Goal: Task Accomplishment & Management: Complete application form

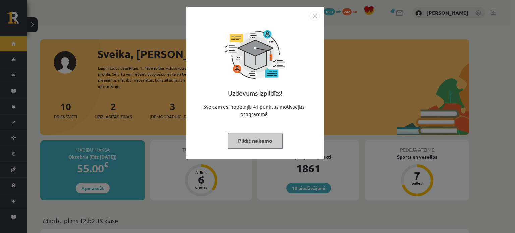
click at [313, 17] on img "Close" at bounding box center [315, 16] width 10 height 10
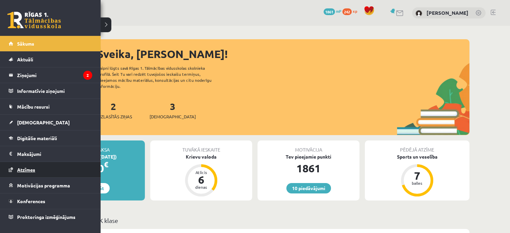
click at [33, 165] on link "Atzīmes" at bounding box center [50, 169] width 83 height 15
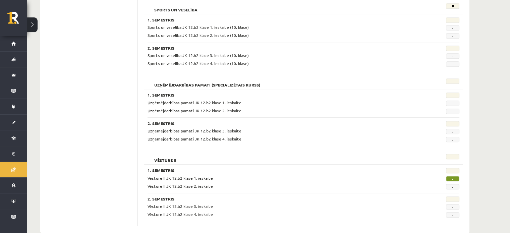
scroll to position [571, 0]
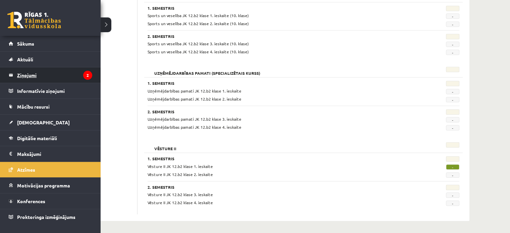
click at [34, 72] on legend "Ziņojumi 2" at bounding box center [54, 74] width 75 height 15
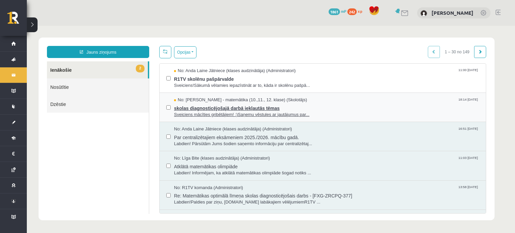
click at [210, 106] on span "skolas diagnosticējošajā darbā iekļautās tēmas" at bounding box center [326, 107] width 305 height 8
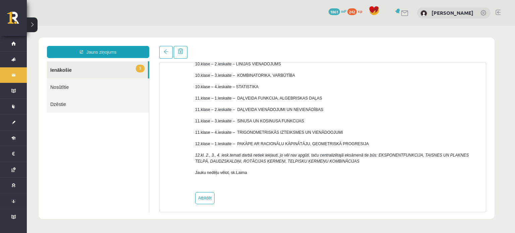
scroll to position [95, 0]
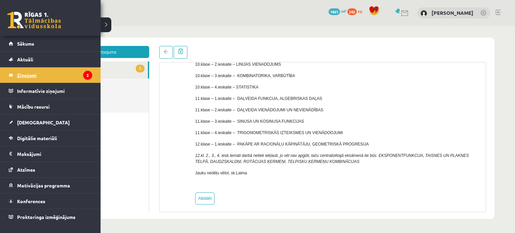
click at [71, 75] on legend "Ziņojumi 2" at bounding box center [54, 74] width 75 height 15
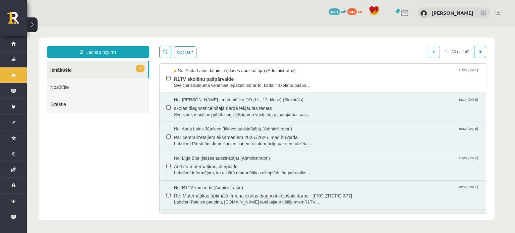
scroll to position [0, 0]
click at [223, 84] on span "Sveiciens!Sākumā vēlamies iepazīstināt ar to, kāda ir skolēnu pašpā..." at bounding box center [326, 85] width 305 height 6
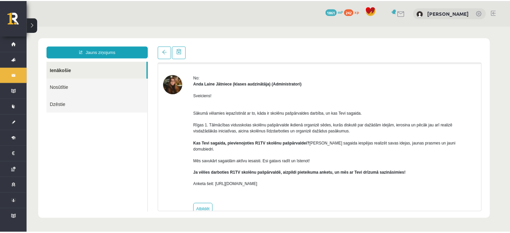
scroll to position [27, 0]
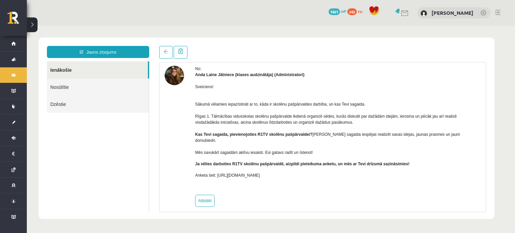
click at [173, 80] on img at bounding box center [174, 75] width 19 height 19
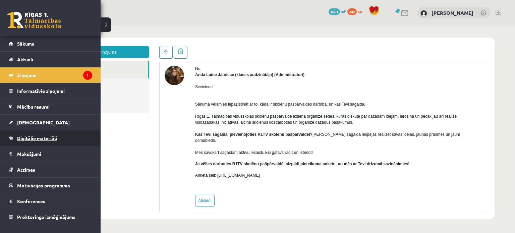
click at [47, 135] on span "Digitālie materiāli" at bounding box center [37, 138] width 40 height 6
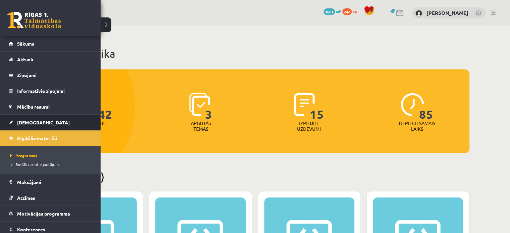
click at [45, 120] on link "[DEMOGRAPHIC_DATA]" at bounding box center [50, 122] width 83 height 15
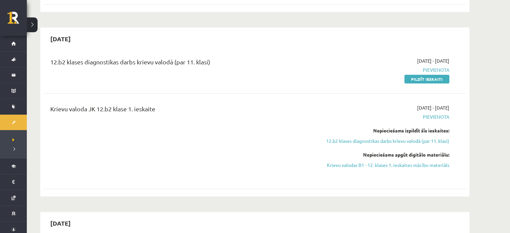
scroll to position [161, 0]
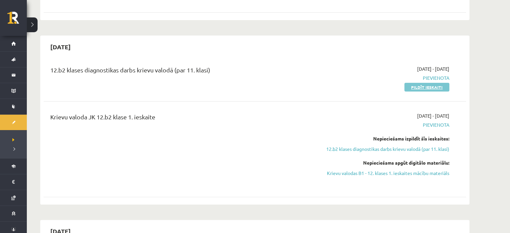
click at [422, 88] on link "Pildīt ieskaiti" at bounding box center [426, 87] width 45 height 9
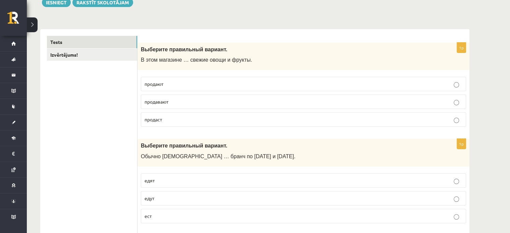
scroll to position [78, 0]
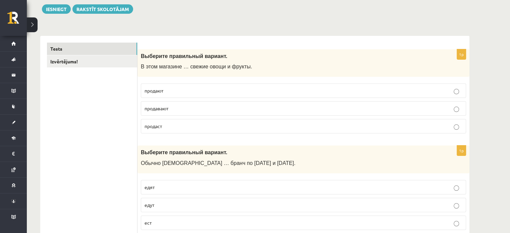
click at [211, 87] on p "продают" at bounding box center [304, 90] width 318 height 7
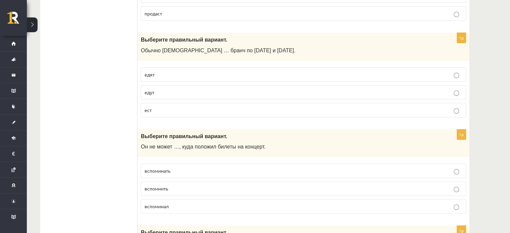
scroll to position [198, 0]
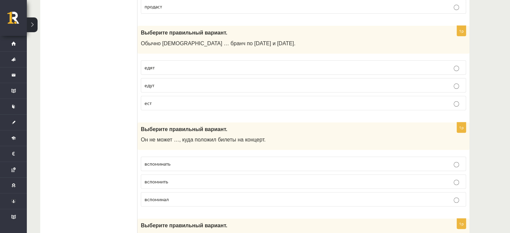
click at [179, 64] on p "едят" at bounding box center [304, 67] width 318 height 7
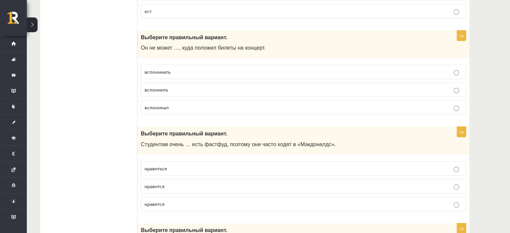
scroll to position [282, 0]
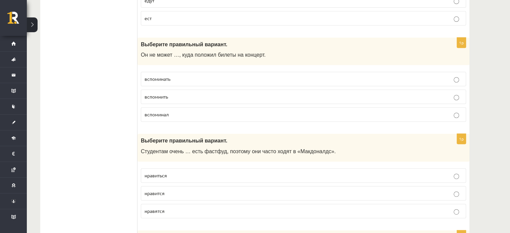
click at [186, 96] on p "вспомнить" at bounding box center [304, 96] width 318 height 7
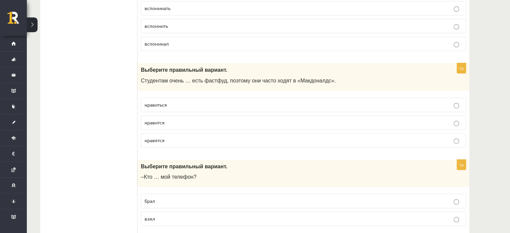
scroll to position [378, 0]
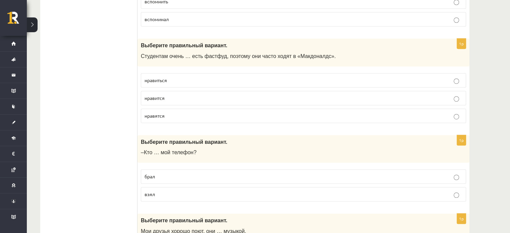
click at [174, 77] on p "нравиться" at bounding box center [304, 80] width 318 height 7
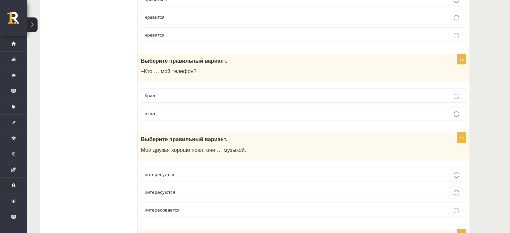
scroll to position [466, 0]
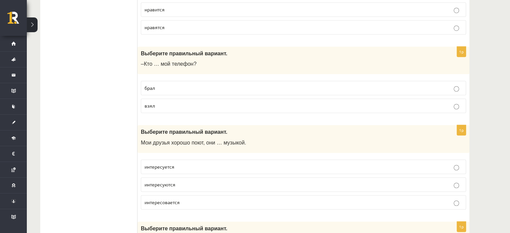
click at [378, 102] on p "взял" at bounding box center [304, 105] width 318 height 7
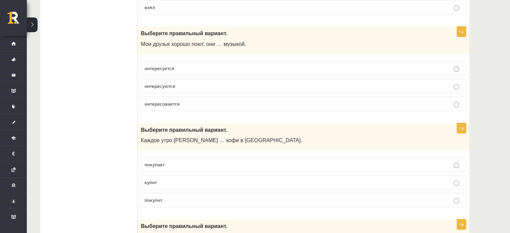
scroll to position [561, 0]
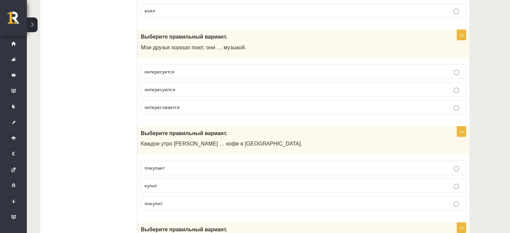
click at [300, 86] on p "интересуются" at bounding box center [304, 89] width 318 height 7
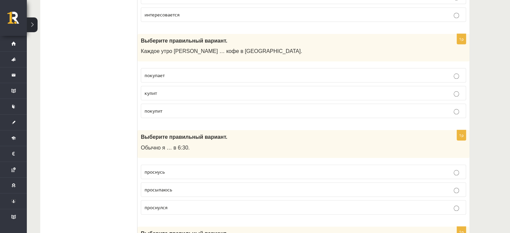
scroll to position [665, 0]
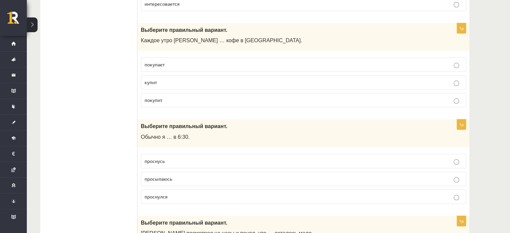
click at [202, 57] on label "покупает" at bounding box center [303, 64] width 325 height 14
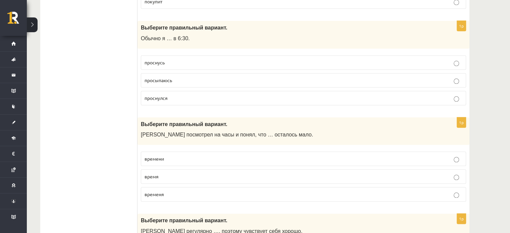
scroll to position [767, 0]
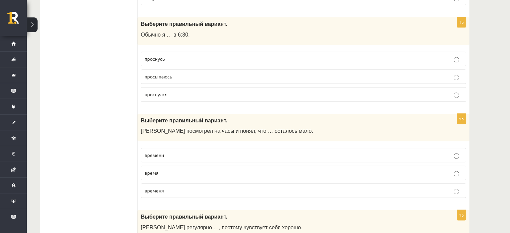
click at [180, 77] on label "просыпаюсь" at bounding box center [303, 76] width 325 height 14
click at [191, 153] on p "времени" at bounding box center [304, 155] width 318 height 7
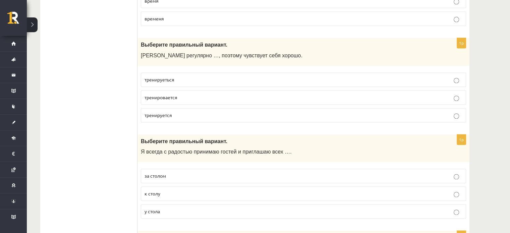
scroll to position [943, 0]
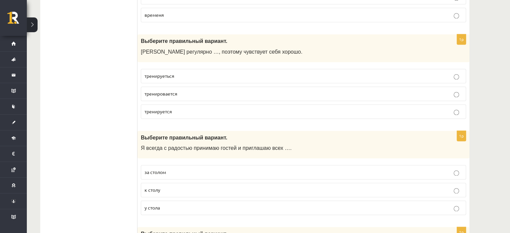
click at [207, 108] on p "тренируется" at bounding box center [304, 111] width 318 height 7
click at [191, 186] on p "к столу" at bounding box center [304, 189] width 318 height 7
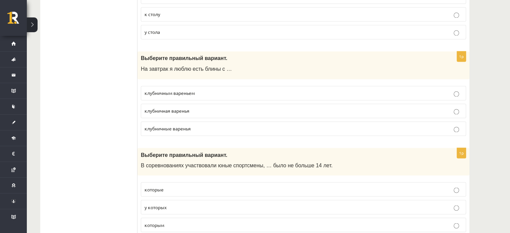
scroll to position [1122, 0]
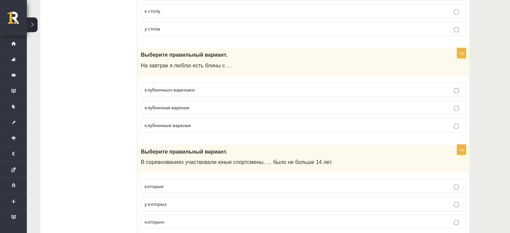
click at [213, 82] on label "клубничным вареньем" at bounding box center [303, 89] width 325 height 14
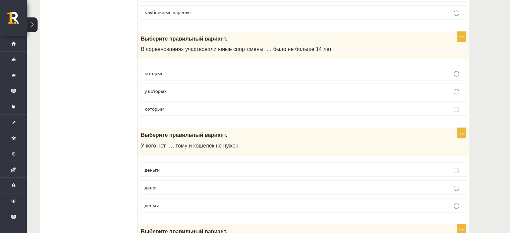
scroll to position [1249, 0]
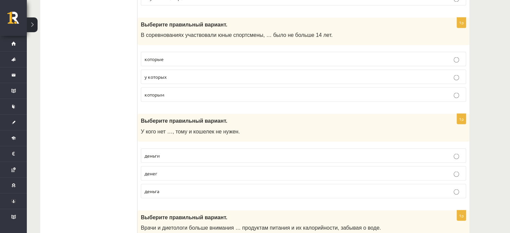
click at [180, 91] on p "которым" at bounding box center [304, 94] width 318 height 7
click at [182, 170] on p "денег" at bounding box center [304, 173] width 318 height 7
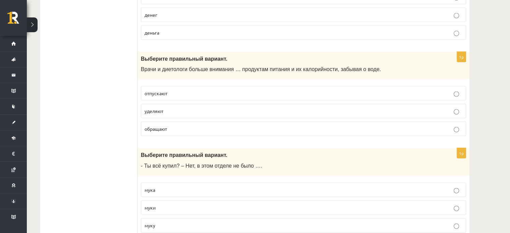
scroll to position [1417, 0]
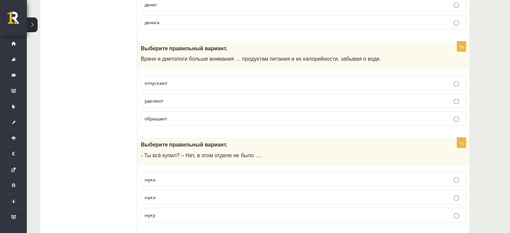
click at [215, 97] on p "уделяют" at bounding box center [304, 100] width 318 height 7
click at [195, 194] on p "муки" at bounding box center [304, 197] width 318 height 7
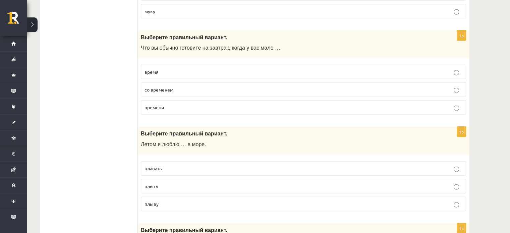
scroll to position [1628, 0]
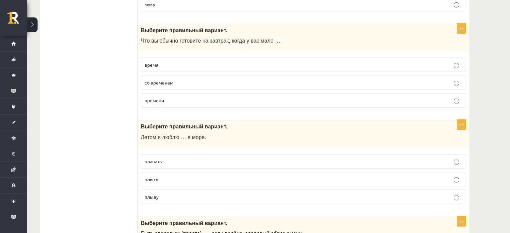
click at [200, 97] on p "времени" at bounding box center [304, 100] width 318 height 7
click at [172, 158] on p "плавать" at bounding box center [304, 161] width 318 height 7
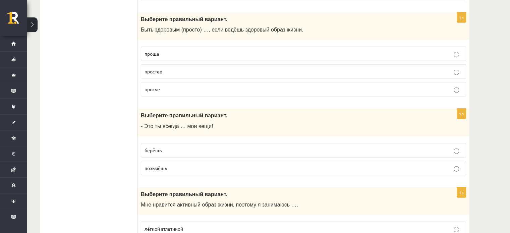
scroll to position [1850, 0]
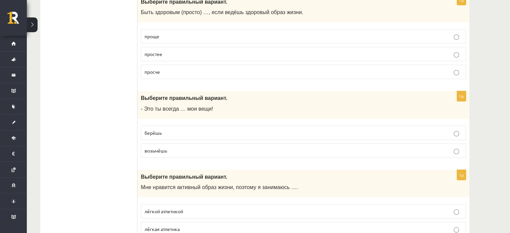
click at [189, 33] on p "проще" at bounding box center [304, 36] width 318 height 7
click at [183, 129] on p "берёшь" at bounding box center [304, 132] width 318 height 7
click at [191, 208] on p "лёгкой атлетикой" at bounding box center [304, 211] width 318 height 7
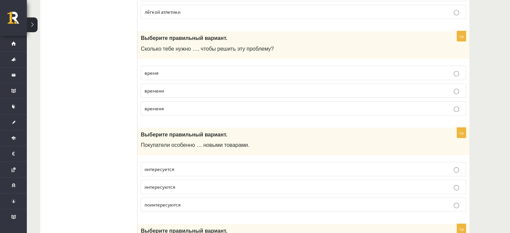
scroll to position [2085, 0]
click at [177, 87] on p "времени" at bounding box center [304, 90] width 318 height 7
click at [158, 202] on span "поинтересуются" at bounding box center [163, 205] width 36 height 6
click at [155, 180] on label "интересуются" at bounding box center [303, 187] width 325 height 14
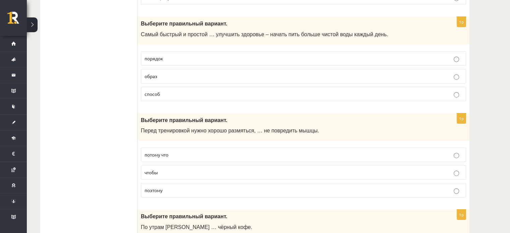
scroll to position [2295, 0]
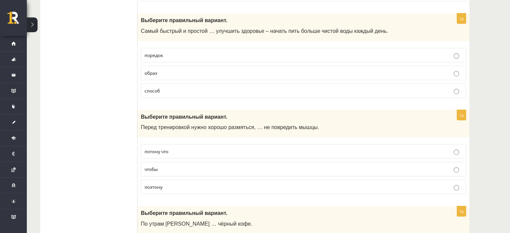
click at [175, 87] on p "способ" at bounding box center [304, 90] width 318 height 7
click at [182, 148] on p "потому что" at bounding box center [304, 151] width 318 height 7
click at [174, 166] on p "чтобы" at bounding box center [304, 169] width 318 height 7
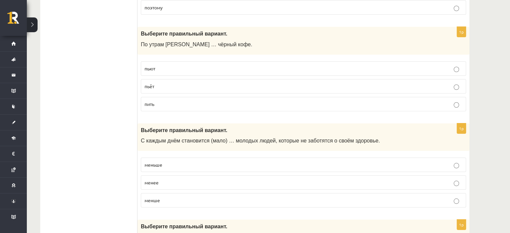
scroll to position [2482, 0]
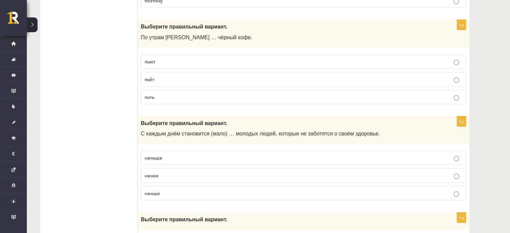
click at [179, 76] on p "пьёт" at bounding box center [304, 79] width 318 height 7
click at [188, 154] on p "меньше" at bounding box center [304, 157] width 318 height 7
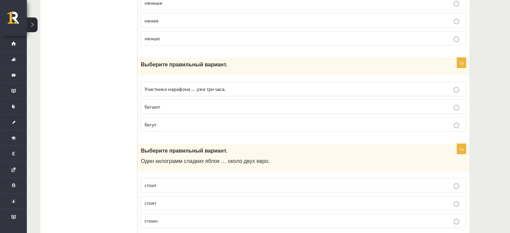
scroll to position [2644, 0]
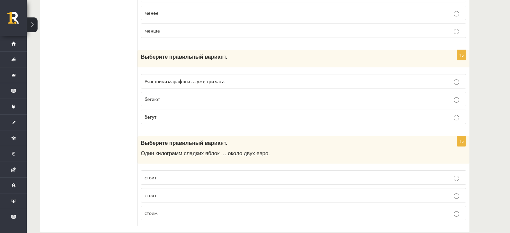
click at [188, 96] on p "бегают" at bounding box center [304, 99] width 318 height 7
click at [188, 74] on label "Участники марафона … уже три часа." at bounding box center [303, 81] width 325 height 14
click at [188, 96] on p "бегают" at bounding box center [304, 99] width 318 height 7
click at [189, 174] on p "стоит" at bounding box center [304, 177] width 318 height 7
click at [168, 192] on p "стоят" at bounding box center [304, 195] width 318 height 7
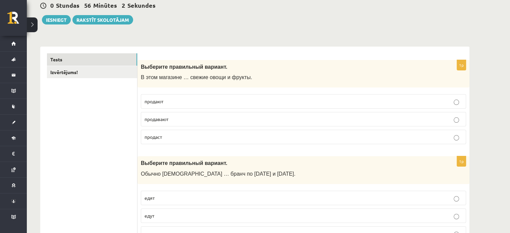
scroll to position [0, 0]
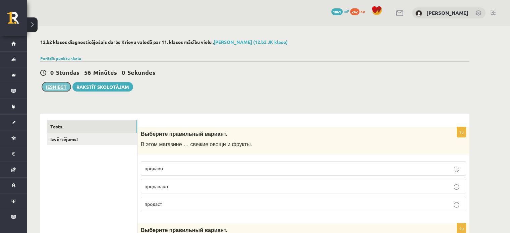
click at [65, 88] on button "Iesniegt" at bounding box center [56, 86] width 29 height 9
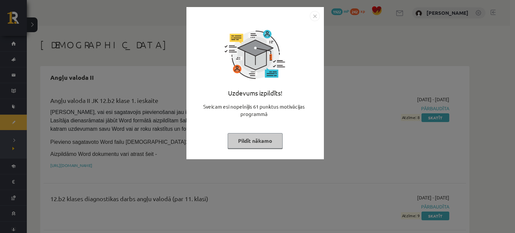
click at [255, 140] on button "Pildīt nākamo" at bounding box center [255, 140] width 55 height 15
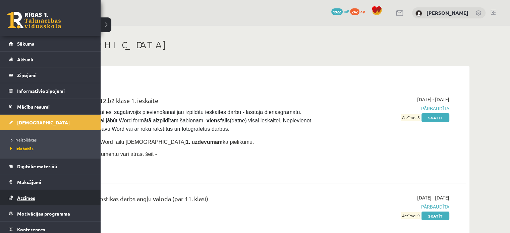
click at [22, 195] on span "Atzīmes" at bounding box center [26, 198] width 18 height 6
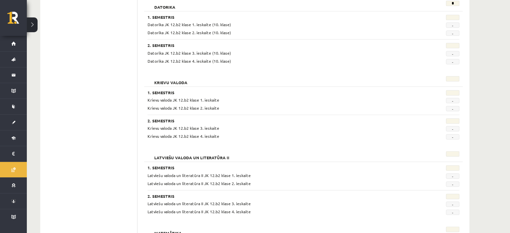
scroll to position [186, 0]
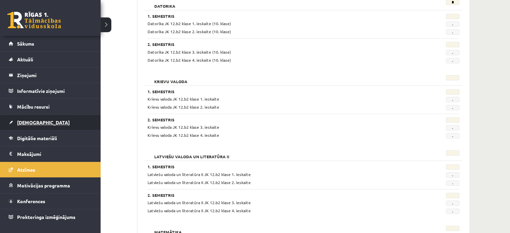
click at [33, 123] on span "[DEMOGRAPHIC_DATA]" at bounding box center [43, 122] width 53 height 6
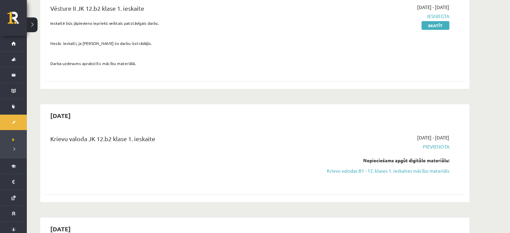
scroll to position [88, 0]
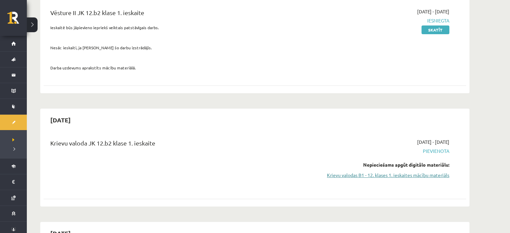
click at [392, 176] on link "Krievu valodas B1 - 12. klases 1. ieskaites mācību materiāls" at bounding box center [386, 175] width 126 height 7
click at [373, 173] on link "Krievu valodas B1 - 12. klases 1. ieskaites mācību materiāls" at bounding box center [386, 175] width 126 height 7
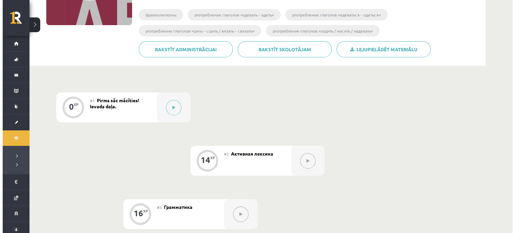
scroll to position [122, 0]
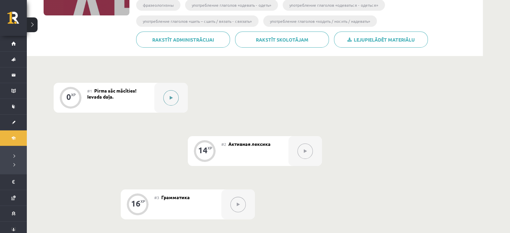
click at [174, 93] on button at bounding box center [170, 97] width 15 height 15
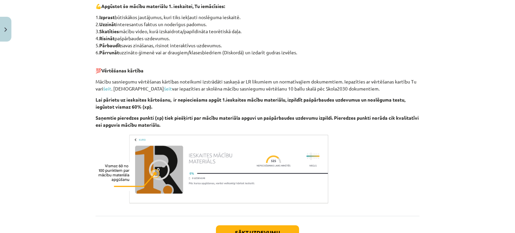
scroll to position [407, 0]
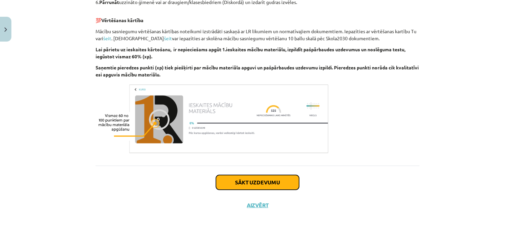
click at [234, 181] on button "Sākt uzdevumu" at bounding box center [257, 182] width 83 height 15
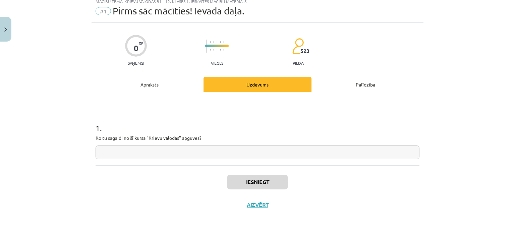
scroll to position [17, 0]
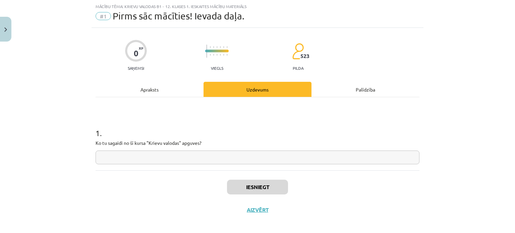
click at [206, 157] on input "text" at bounding box center [258, 158] width 324 height 14
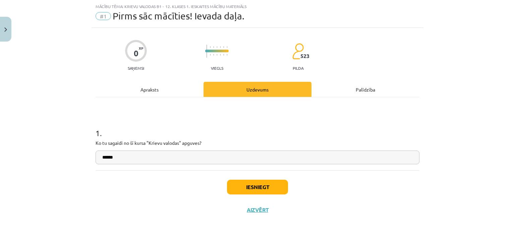
type input "******"
click at [243, 189] on button "Iesniegt" at bounding box center [257, 187] width 61 height 15
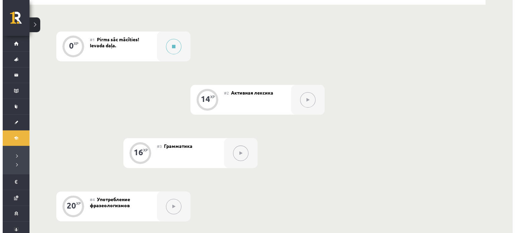
scroll to position [175, 0]
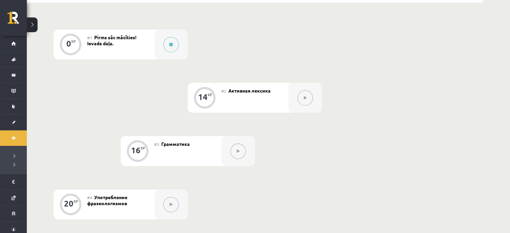
click at [305, 97] on icon at bounding box center [305, 98] width 3 height 4
click at [176, 46] on button at bounding box center [170, 44] width 15 height 15
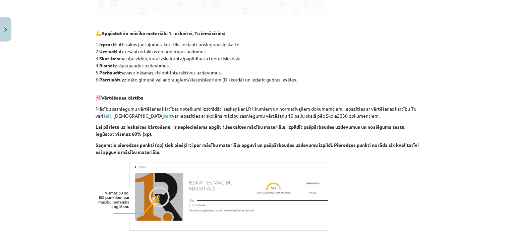
scroll to position [407, 0]
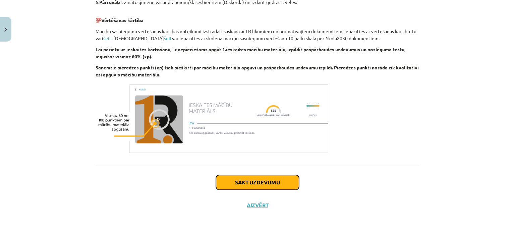
click at [256, 185] on button "Sākt uzdevumu" at bounding box center [257, 182] width 83 height 15
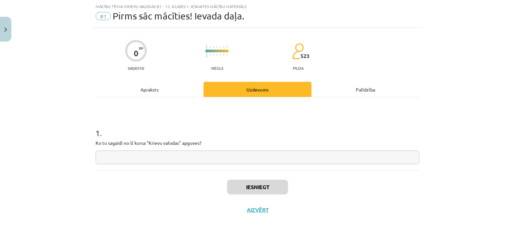
click at [197, 155] on input "text" at bounding box center [258, 158] width 324 height 14
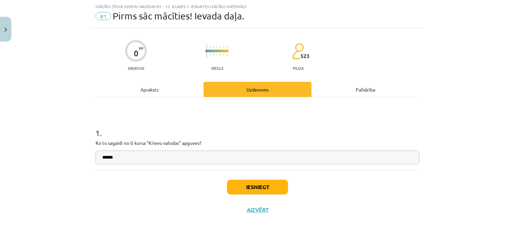
type input "******"
click at [258, 182] on button "Iesniegt" at bounding box center [257, 187] width 61 height 15
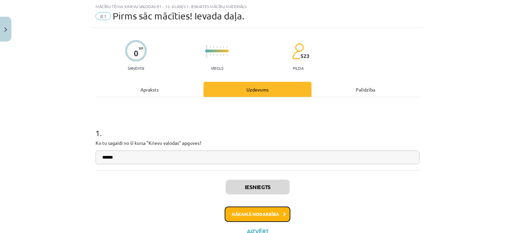
click at [251, 211] on button "Nākamā nodarbība" at bounding box center [258, 214] width 66 height 15
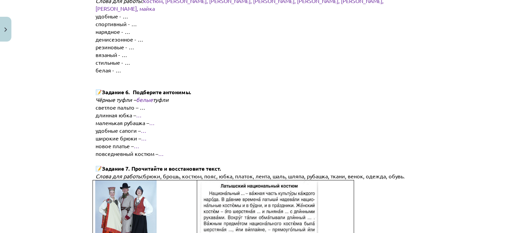
scroll to position [997, 0]
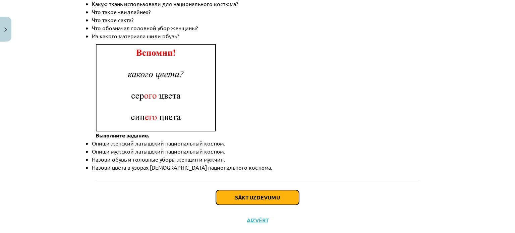
click at [227, 190] on button "Sākt uzdevumu" at bounding box center [257, 197] width 83 height 15
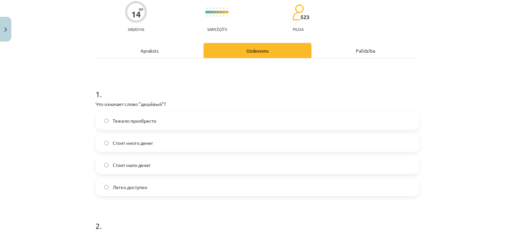
scroll to position [57, 0]
click at [150, 160] on label "Стоит мало денег" at bounding box center [257, 164] width 323 height 17
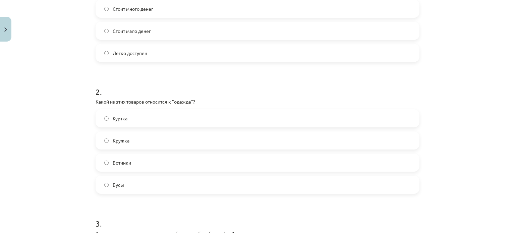
scroll to position [192, 0]
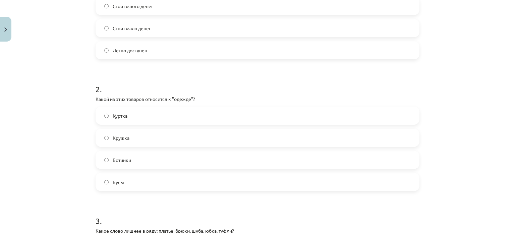
click at [145, 134] on label "Кружка" at bounding box center [257, 137] width 323 height 17
click at [138, 108] on label "Куртка" at bounding box center [257, 115] width 323 height 17
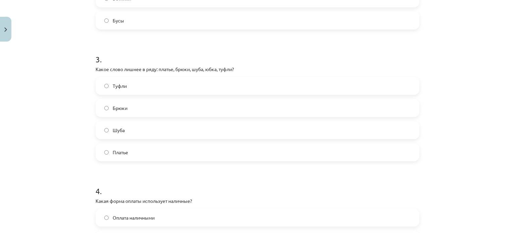
scroll to position [357, 0]
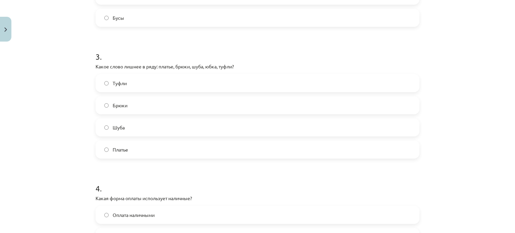
click at [131, 81] on label "Туфли" at bounding box center [257, 83] width 323 height 17
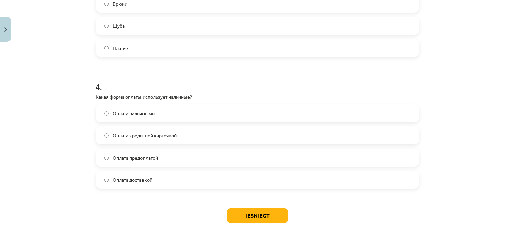
scroll to position [464, 0]
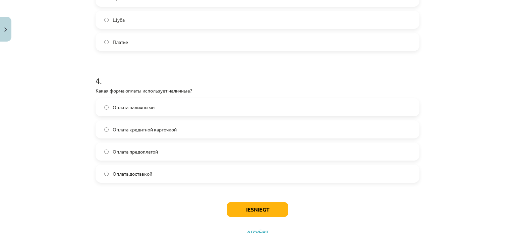
click at [148, 108] on span "Оплата наличными" at bounding box center [134, 107] width 42 height 7
click at [238, 211] on button "Iesniegt" at bounding box center [257, 209] width 61 height 15
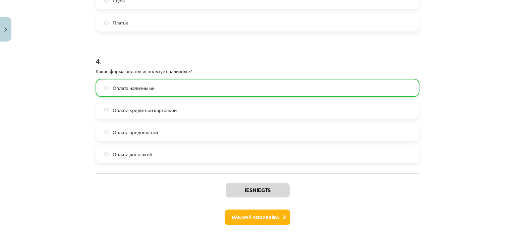
scroll to position [513, 0]
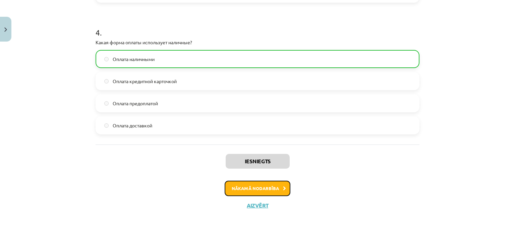
click at [276, 189] on button "Nākamā nodarbība" at bounding box center [258, 188] width 66 height 15
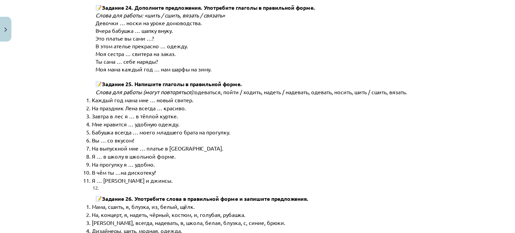
scroll to position [3429, 0]
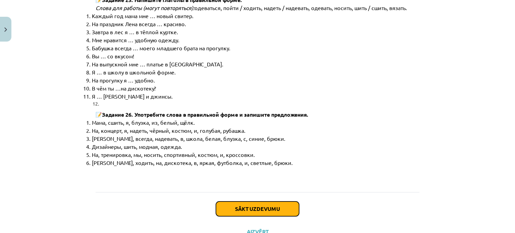
click at [273, 202] on button "Sākt uzdevumu" at bounding box center [257, 209] width 83 height 15
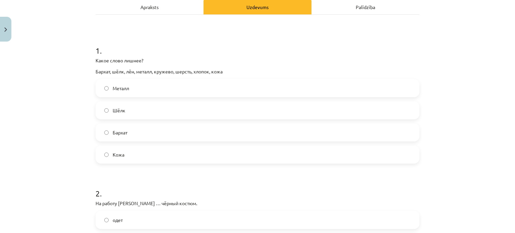
scroll to position [102, 0]
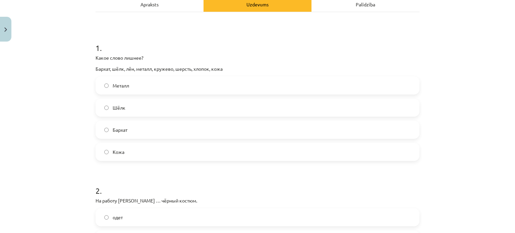
click at [143, 83] on label "Металл" at bounding box center [257, 85] width 323 height 17
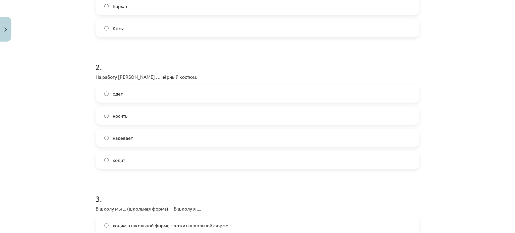
scroll to position [226, 0]
click at [131, 135] on label "надевает" at bounding box center [257, 137] width 323 height 17
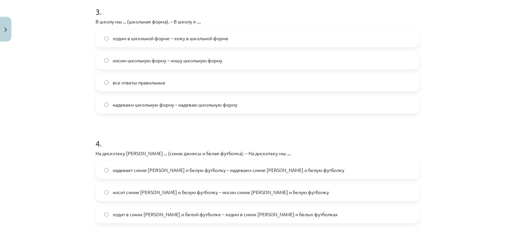
scroll to position [414, 0]
click at [212, 59] on span "носим школьную форму – ношу школьную форму" at bounding box center [168, 59] width 110 height 7
click at [150, 76] on label "все ответы правильные" at bounding box center [257, 81] width 323 height 17
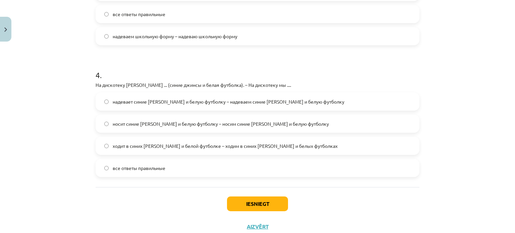
scroll to position [483, 0]
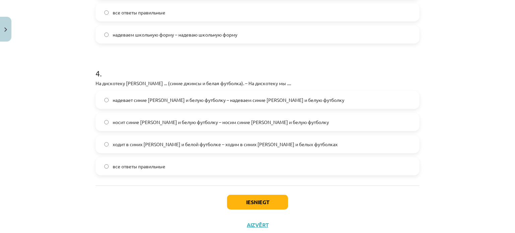
click at [188, 164] on label "все ответы правильные" at bounding box center [257, 166] width 323 height 17
click at [244, 205] on button "Iesniegt" at bounding box center [257, 202] width 61 height 15
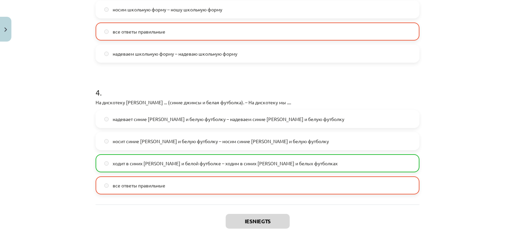
scroll to position [524, 0]
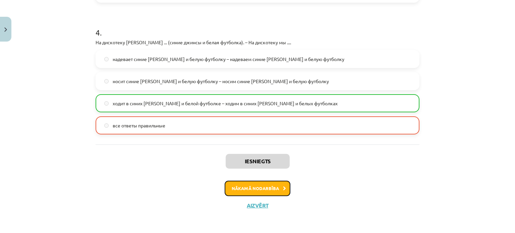
click at [226, 187] on button "Nākamā nodarbība" at bounding box center [258, 188] width 66 height 15
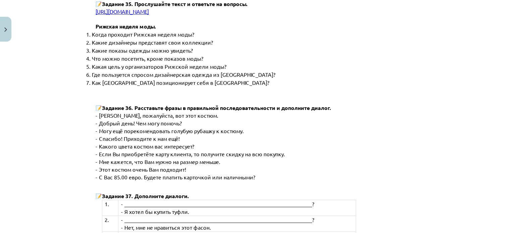
scroll to position [2586, 0]
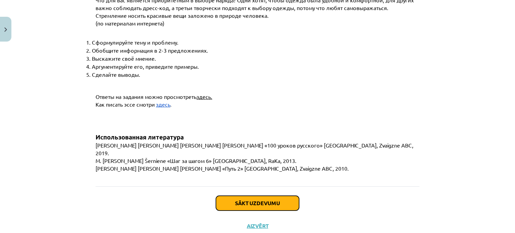
click at [237, 196] on button "Sākt uzdevumu" at bounding box center [257, 203] width 83 height 15
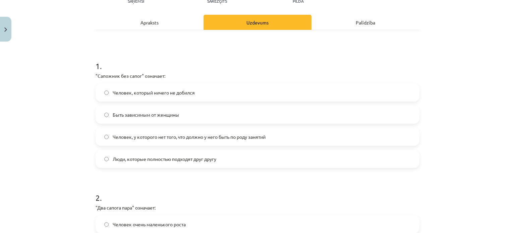
scroll to position [86, 0]
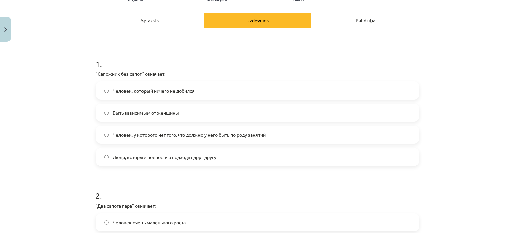
click at [228, 133] on span "Человек, у которого нет того, что должно у него быть по роду занятий" at bounding box center [189, 134] width 153 height 7
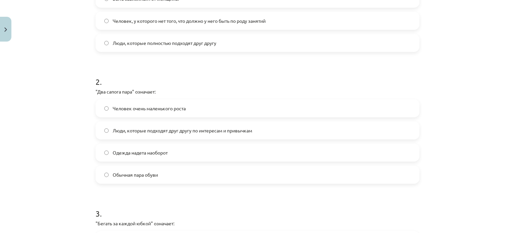
scroll to position [206, 0]
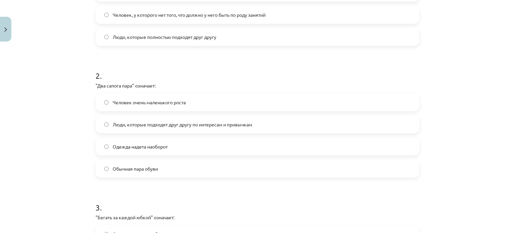
click at [174, 122] on span "Люди, которые подходят друг другу по интересам и привычкам" at bounding box center [182, 124] width 139 height 7
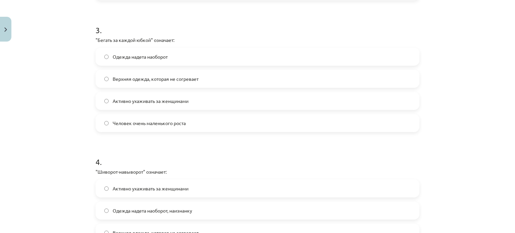
scroll to position [394, 0]
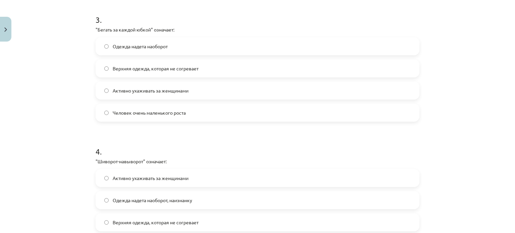
click at [255, 89] on label "Активно ухаживать за женщинами" at bounding box center [257, 90] width 323 height 17
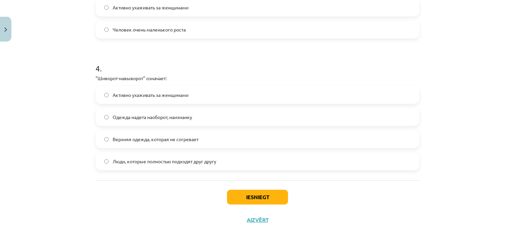
scroll to position [479, 0]
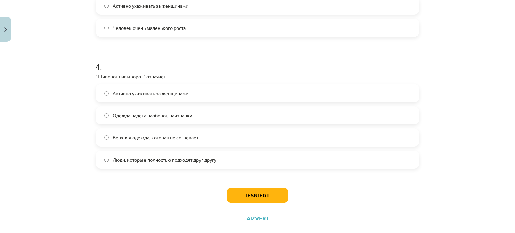
click at [182, 116] on span "Одежда надета наоборот, наизнанку" at bounding box center [152, 115] width 79 height 7
click at [264, 200] on button "Iesniegt" at bounding box center [257, 195] width 61 height 15
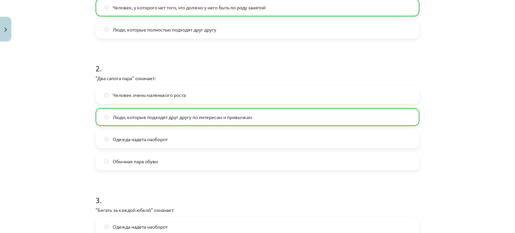
scroll to position [513, 0]
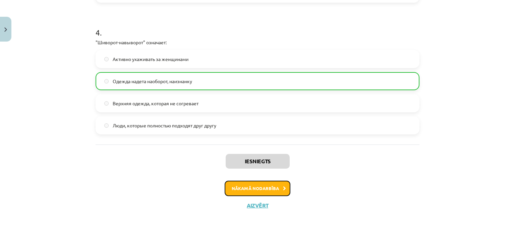
click at [267, 186] on button "Nākamā nodarbība" at bounding box center [258, 188] width 66 height 15
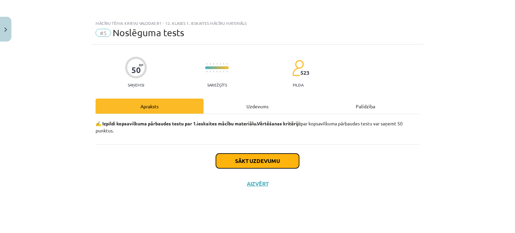
click at [253, 157] on button "Sākt uzdevumu" at bounding box center [257, 161] width 83 height 15
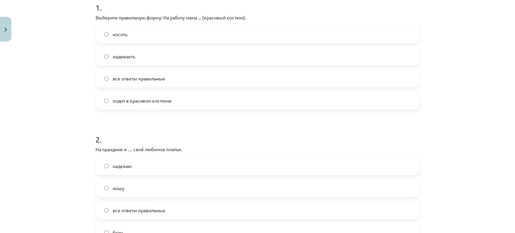
scroll to position [138, 0]
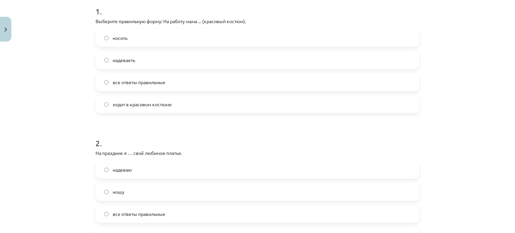
click at [148, 108] on label "ходит в красивом костюме" at bounding box center [257, 104] width 323 height 17
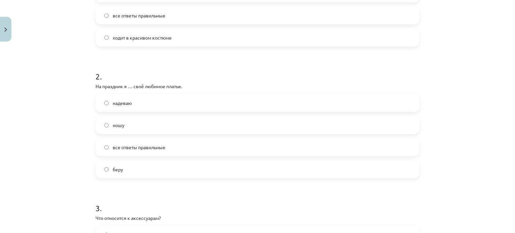
scroll to position [211, 0]
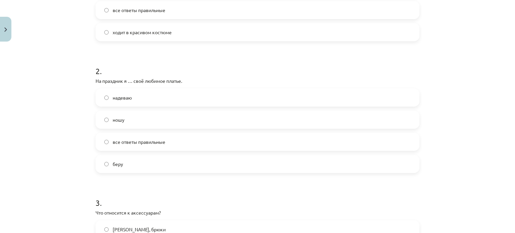
click at [122, 99] on span "надеваю" at bounding box center [122, 97] width 19 height 7
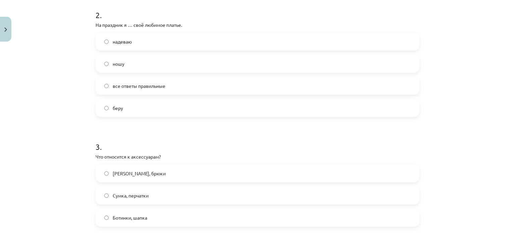
scroll to position [268, 0]
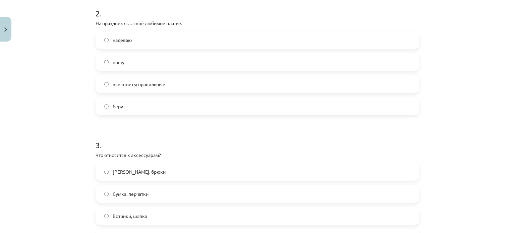
click at [321, 84] on label "все ответы правильные" at bounding box center [257, 84] width 323 height 17
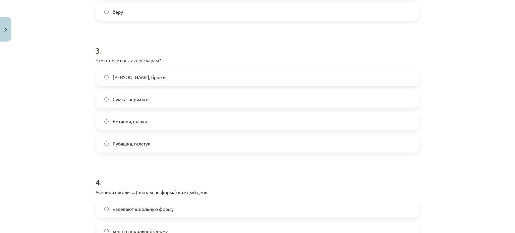
scroll to position [363, 0]
click at [163, 95] on label "Сумка, перчатки" at bounding box center [257, 99] width 323 height 17
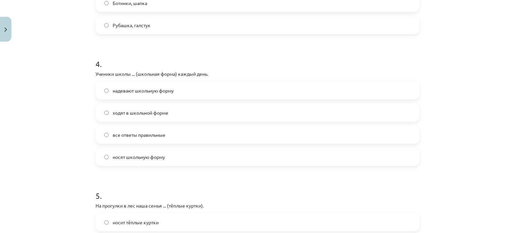
scroll to position [479, 0]
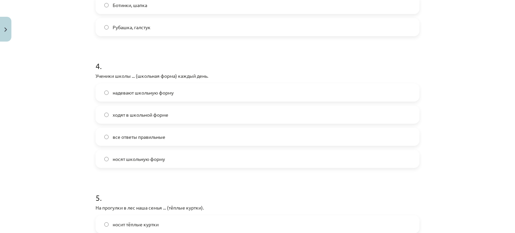
click at [155, 112] on span "ходят в школьной форме" at bounding box center [141, 114] width 56 height 7
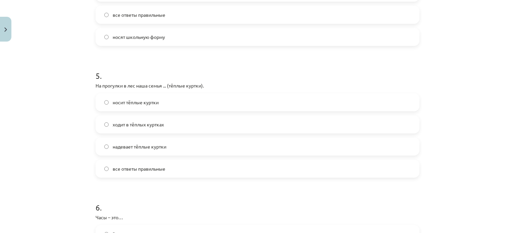
scroll to position [603, 0]
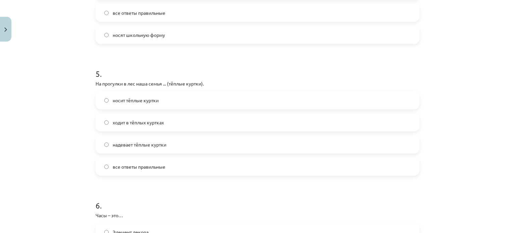
click at [152, 143] on span "надевает тёплые куртки" at bounding box center [140, 144] width 54 height 7
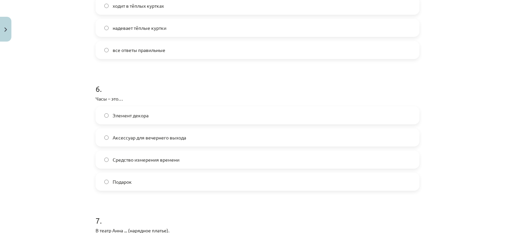
scroll to position [725, 0]
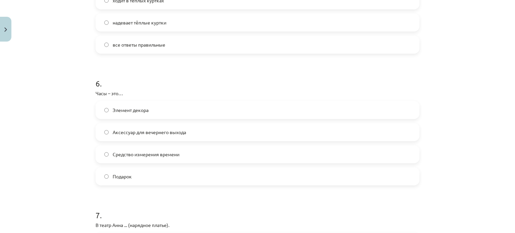
click at [170, 153] on span "Средство измерения времени" at bounding box center [146, 154] width 67 height 7
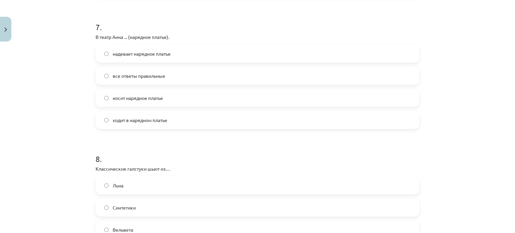
scroll to position [917, 0]
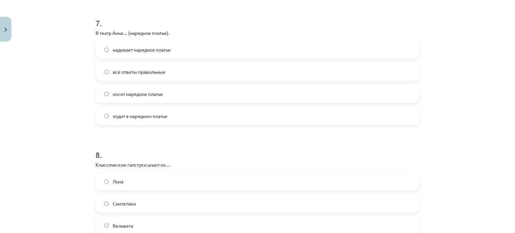
click at [148, 49] on span "надевает нарядное платье" at bounding box center [142, 49] width 58 height 7
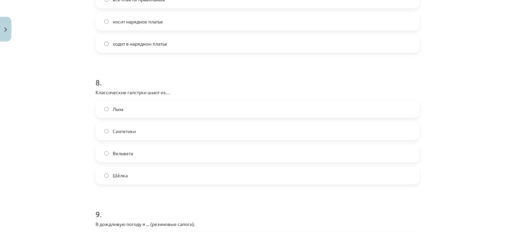
scroll to position [997, 0]
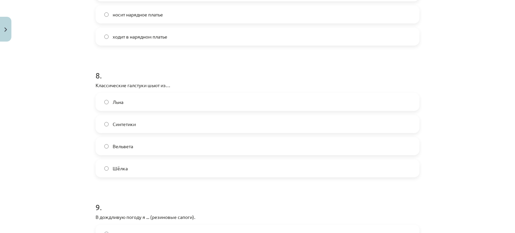
click at [142, 118] on label "Синтетики" at bounding box center [257, 124] width 323 height 17
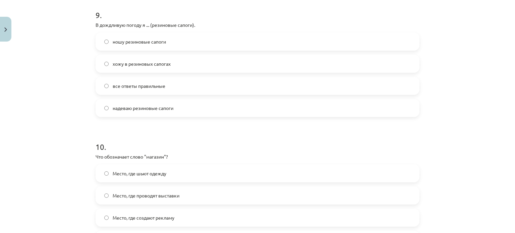
scroll to position [1195, 0]
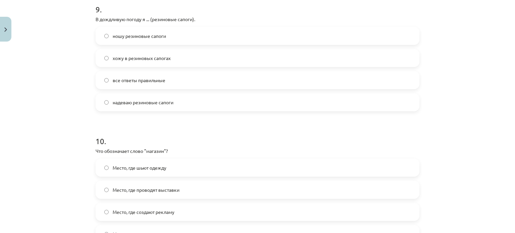
click at [132, 36] on span "ношу резиновые сапоги" at bounding box center [139, 36] width 53 height 7
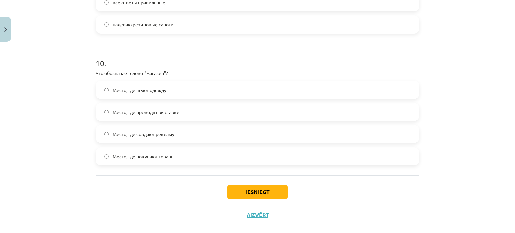
scroll to position [1269, 0]
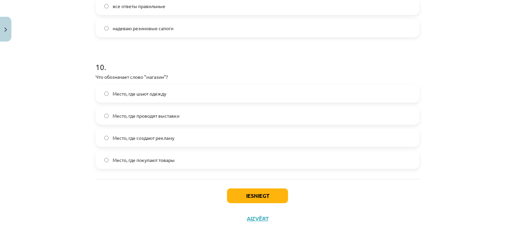
click at [167, 157] on span "Место, где покупают товары" at bounding box center [144, 160] width 62 height 7
click at [237, 188] on div "Iesniegt Aizvērt" at bounding box center [258, 202] width 324 height 47
click at [240, 196] on button "Iesniegt" at bounding box center [257, 195] width 61 height 15
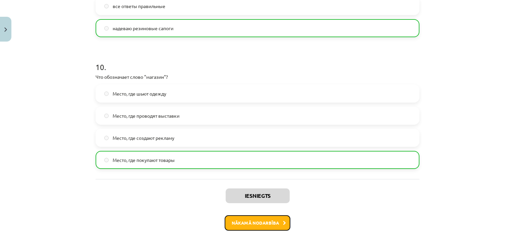
click at [244, 222] on button "Nākamā nodarbība" at bounding box center [258, 222] width 66 height 15
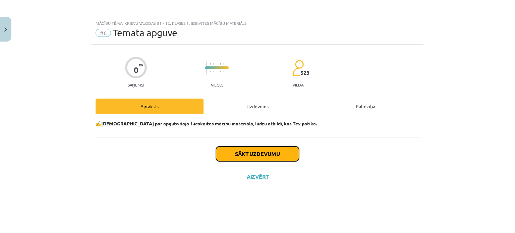
click at [248, 153] on button "Sākt uzdevumu" at bounding box center [257, 154] width 83 height 15
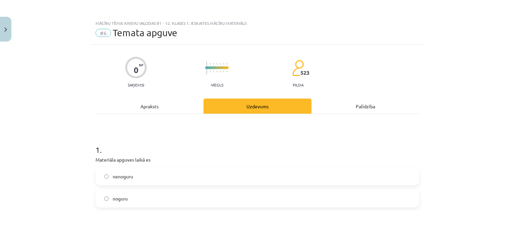
click at [319, 177] on label "nenoguru" at bounding box center [257, 176] width 323 height 17
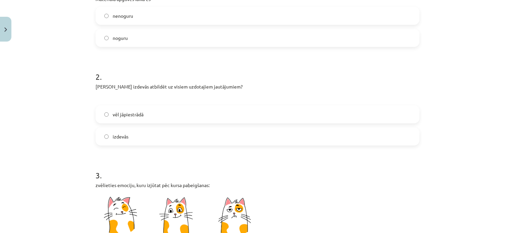
scroll to position [174, 0]
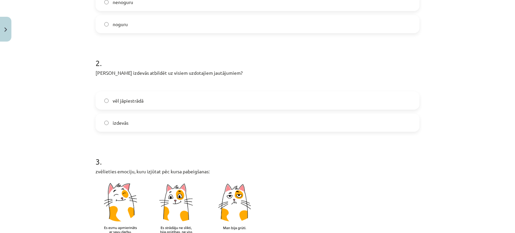
click at [229, 123] on label "izdevās" at bounding box center [257, 122] width 323 height 17
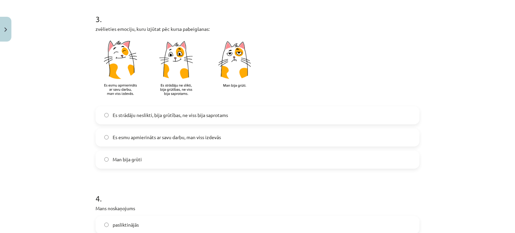
scroll to position [316, 0]
click at [229, 134] on label "Es esmu apmierināts ar savu darbu, man viss izdevās" at bounding box center [257, 138] width 323 height 17
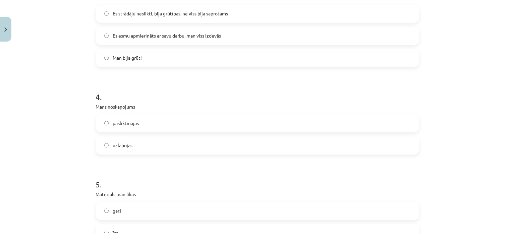
scroll to position [435, 0]
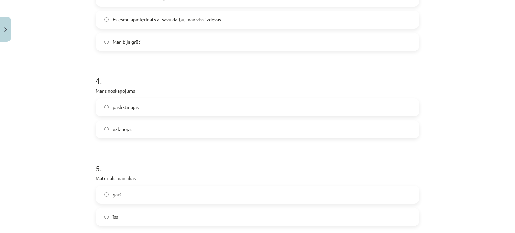
click at [330, 132] on label "uzlabojās" at bounding box center [257, 129] width 323 height 17
click at [276, 214] on label "īss" at bounding box center [257, 217] width 323 height 17
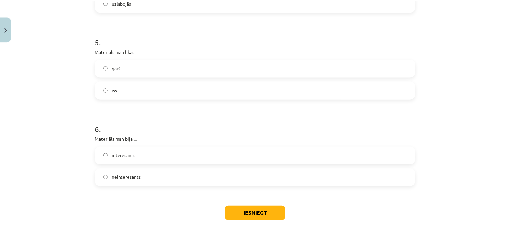
scroll to position [592, 0]
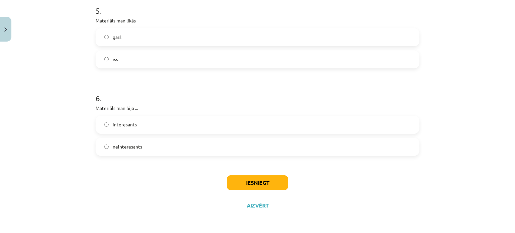
click at [270, 116] on label "interesants" at bounding box center [257, 124] width 323 height 17
click at [262, 184] on button "Iesniegt" at bounding box center [257, 182] width 61 height 15
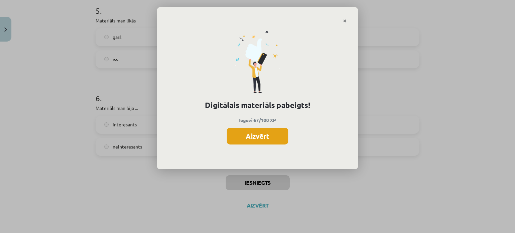
click at [247, 130] on button "Aizvērt" at bounding box center [258, 136] width 62 height 17
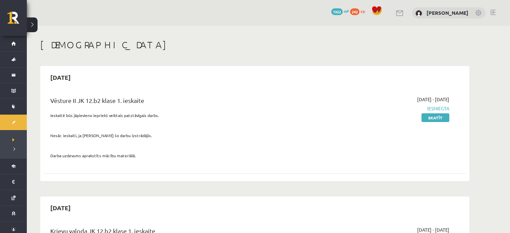
scroll to position [88, 0]
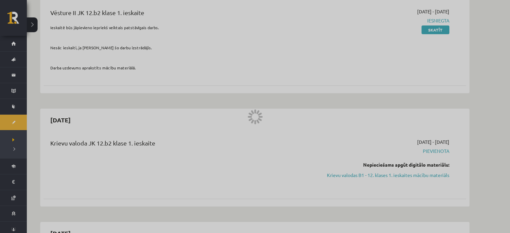
scroll to position [186, 0]
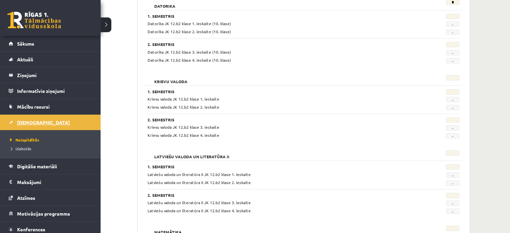
click at [39, 120] on link "[DEMOGRAPHIC_DATA]" at bounding box center [50, 122] width 83 height 15
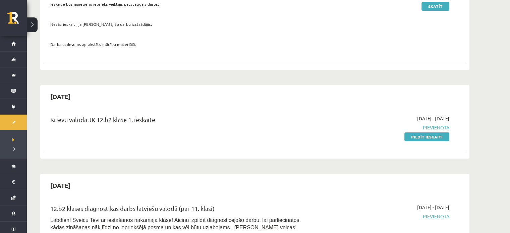
scroll to position [107, 0]
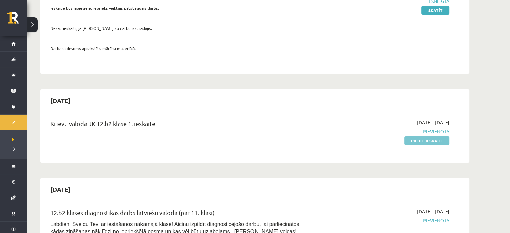
click at [440, 136] on link "Pildīt ieskaiti" at bounding box center [426, 140] width 45 height 9
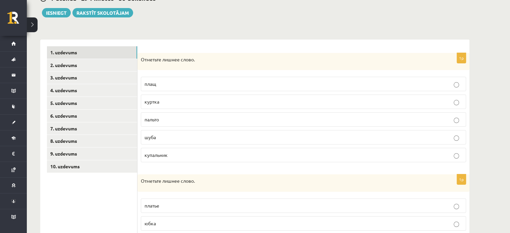
scroll to position [75, 0]
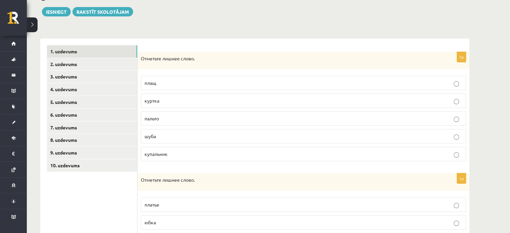
click at [166, 151] on span "купальник" at bounding box center [156, 154] width 23 height 6
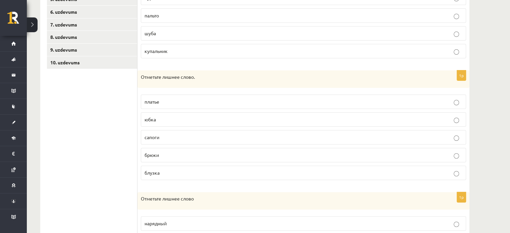
scroll to position [187, 0]
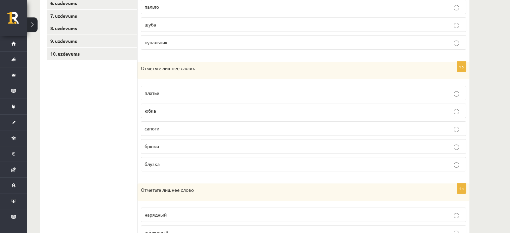
click at [168, 125] on p "сапоги" at bounding box center [304, 128] width 318 height 7
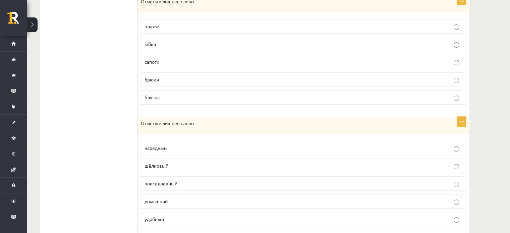
scroll to position [288, 0]
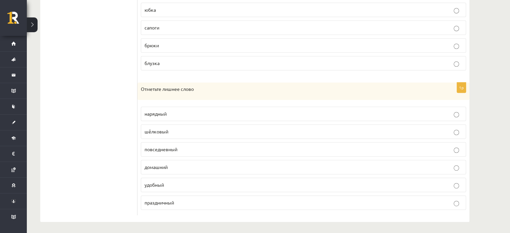
click at [161, 128] on span "шёлковый" at bounding box center [157, 131] width 24 height 6
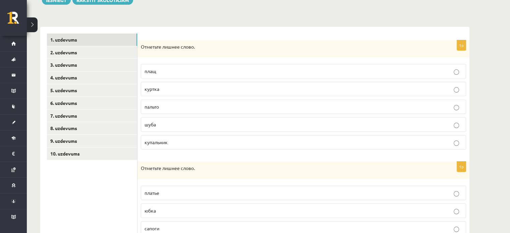
scroll to position [86, 0]
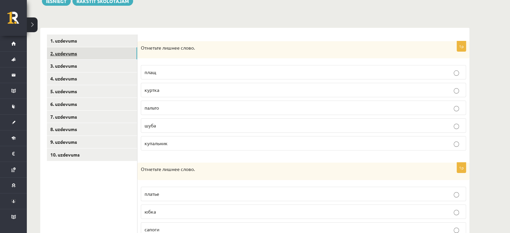
click at [60, 50] on link "2. uzdevums" at bounding box center [92, 53] width 90 height 12
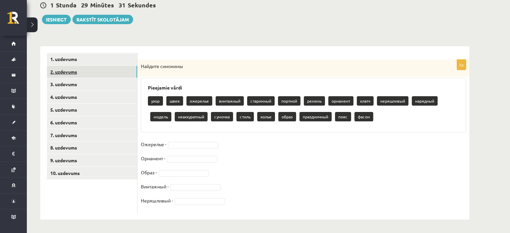
scroll to position [67, 0]
click at [139, 65] on div "Найдите синонимы" at bounding box center [303, 68] width 332 height 17
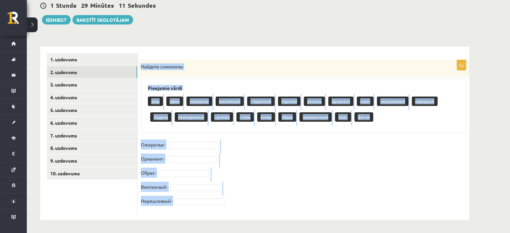
drag, startPoint x: 139, startPoint y: 65, endPoint x: 170, endPoint y: 218, distance: 156.7
click at [170, 218] on div "5p Найдите синонимы Pieejamie vārdi узор швея ожерелье винтажный старинный порт…" at bounding box center [303, 133] width 332 height 173
copy div "Найдите синонимы Pieejamie vārdi узор швея ожерелье винтажный старинный портной…"
click at [341, 158] on fieldset "Ожерелье - Орнамент - Образ - Винтажный - Неряшливый -" at bounding box center [303, 174] width 325 height 70
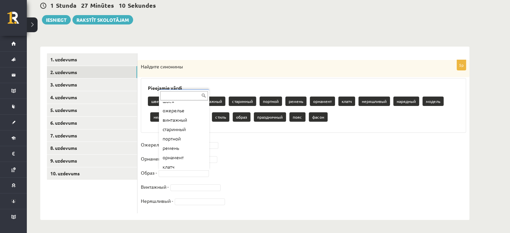
scroll to position [9, 0]
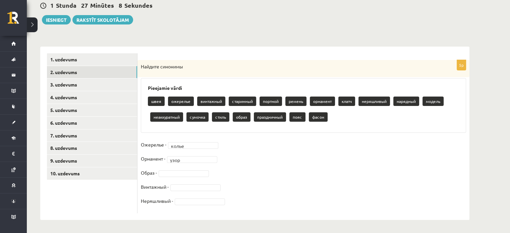
click at [222, 118] on p "стиль" at bounding box center [220, 116] width 17 height 9
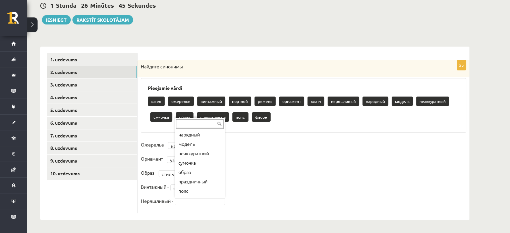
scroll to position [80, 0]
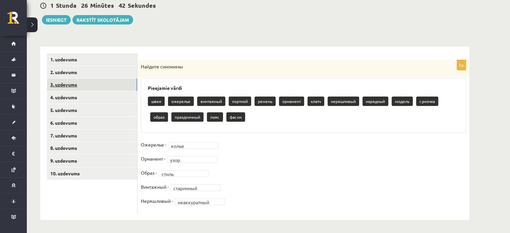
click at [93, 88] on link "3. uzdevums" at bounding box center [92, 84] width 90 height 12
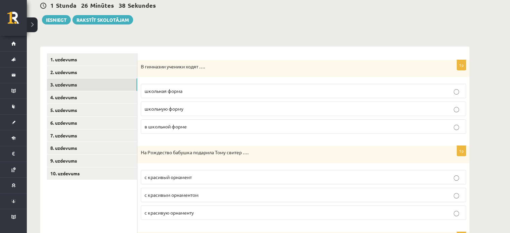
click at [436, 127] on p "в школьной форме" at bounding box center [304, 126] width 318 height 7
click at [197, 192] on span "с красивым орнаментом" at bounding box center [172, 195] width 54 height 6
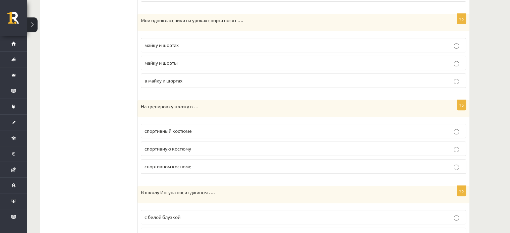
scroll to position [287, 0]
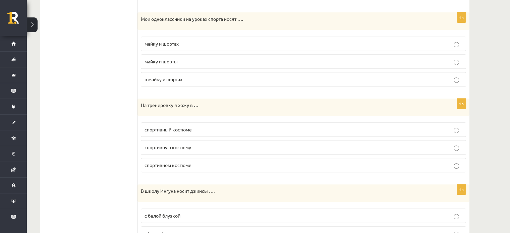
click at [204, 60] on p "майку и шорты" at bounding box center [304, 61] width 318 height 7
click at [192, 162] on p "спортивном костюме" at bounding box center [304, 165] width 318 height 7
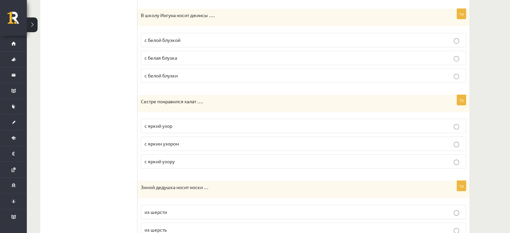
scroll to position [464, 0]
click at [198, 33] on label "с белой блузкой" at bounding box center [303, 39] width 325 height 14
click at [191, 142] on p "с ярким узором" at bounding box center [304, 142] width 318 height 7
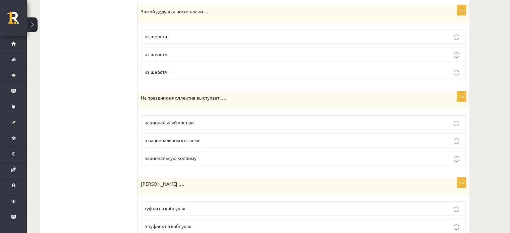
scroll to position [639, 0]
click at [171, 28] on label "из шерсти" at bounding box center [303, 35] width 325 height 14
click at [181, 135] on p "в национальном костюме" at bounding box center [304, 138] width 318 height 7
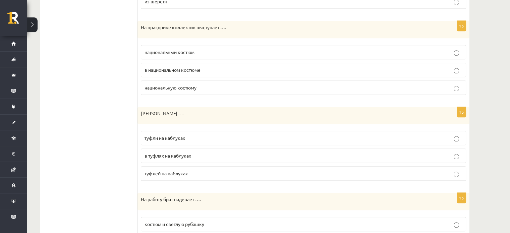
scroll to position [705, 0]
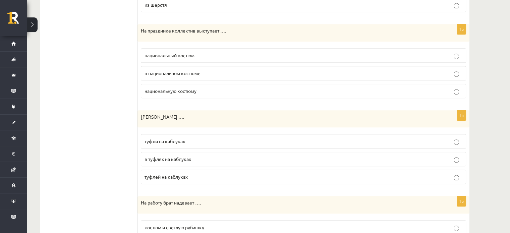
click at [358, 139] on p "туфли на каблуках" at bounding box center [304, 141] width 318 height 7
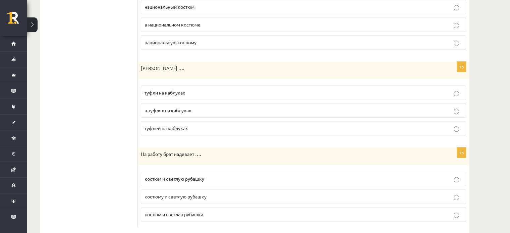
scroll to position [764, 0]
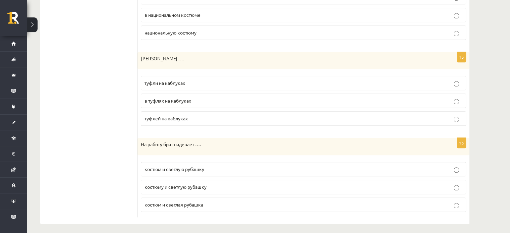
click at [213, 166] on p "костюм и светлую рубашку" at bounding box center [304, 169] width 318 height 7
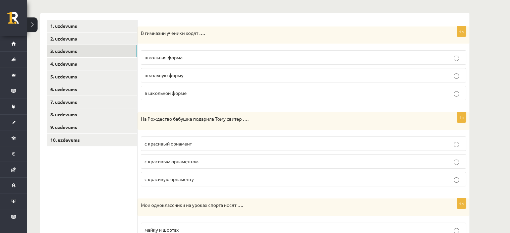
scroll to position [89, 0]
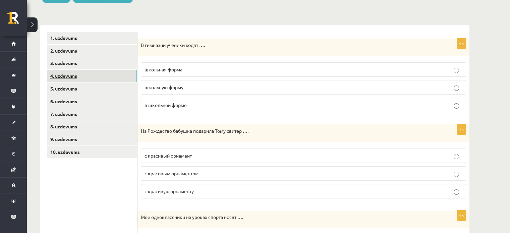
click at [117, 72] on link "4. uzdevums" at bounding box center [92, 76] width 90 height 12
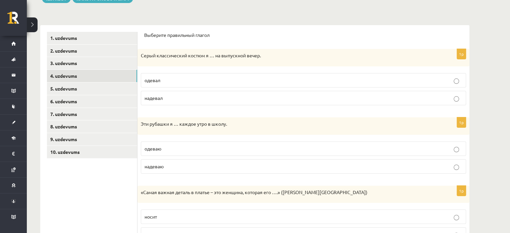
click at [341, 97] on p "надевал" at bounding box center [304, 98] width 318 height 7
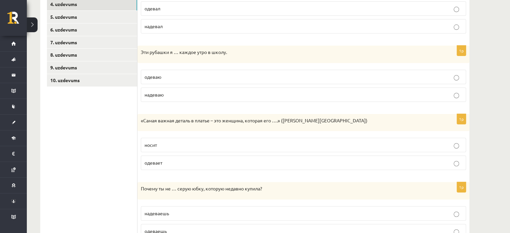
scroll to position [161, 0]
click at [450, 95] on p "надеваю" at bounding box center [304, 94] width 318 height 7
click at [436, 142] on p "носит" at bounding box center [304, 144] width 318 height 7
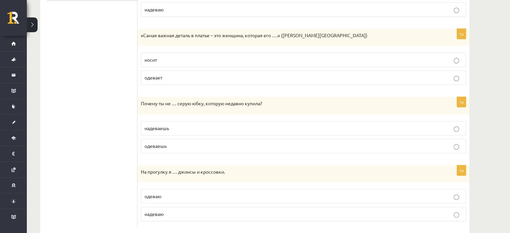
scroll to position [258, 0]
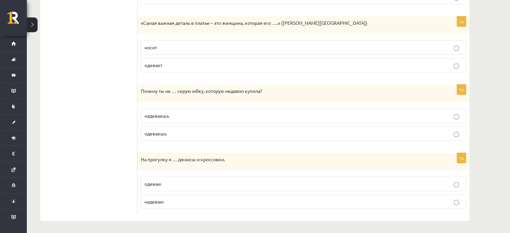
click at [245, 117] on p "надеваешь" at bounding box center [304, 115] width 318 height 7
click at [238, 199] on p "надеваю" at bounding box center [304, 201] width 318 height 7
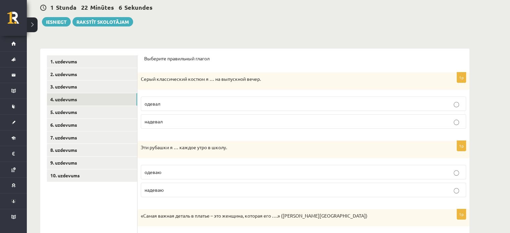
scroll to position [60, 0]
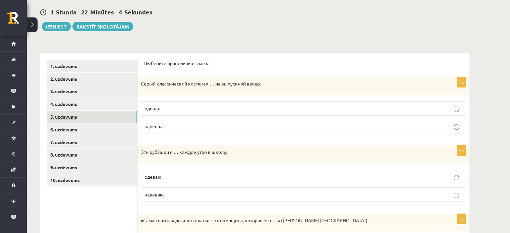
click at [79, 115] on link "5. uzdevums" at bounding box center [92, 117] width 90 height 12
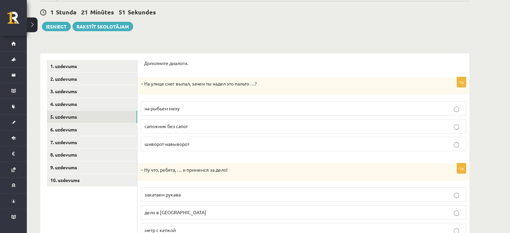
click at [204, 105] on p "на рыбьем меху" at bounding box center [304, 108] width 318 height 7
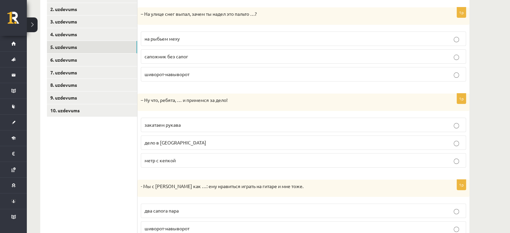
scroll to position [131, 0]
click at [188, 121] on p "закатаем рукава" at bounding box center [304, 124] width 318 height 7
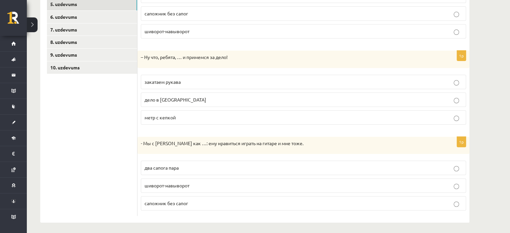
scroll to position [175, 0]
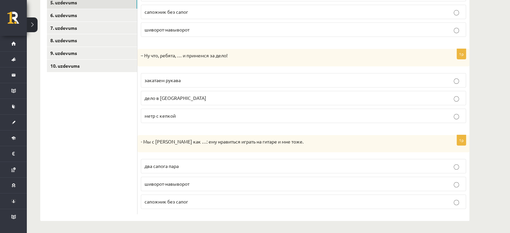
click at [270, 160] on label "два сапога пара" at bounding box center [303, 166] width 325 height 14
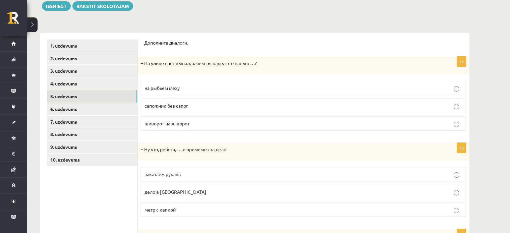
scroll to position [72, 0]
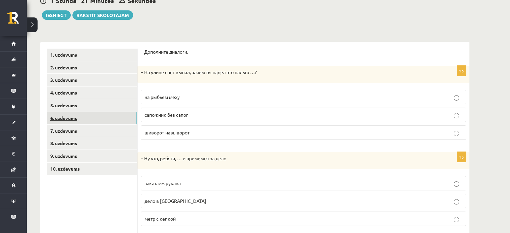
click at [106, 121] on link "6. uzdevums" at bounding box center [92, 118] width 90 height 12
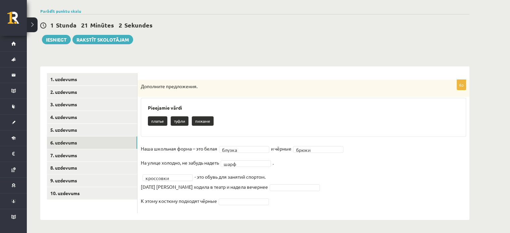
drag, startPoint x: 256, startPoint y: 182, endPoint x: 258, endPoint y: 187, distance: 5.5
click at [258, 187] on fieldset "Наша школьная форма – это белая блузка ****** и чёрные брюки ***** На улице хол…" at bounding box center [303, 177] width 325 height 66
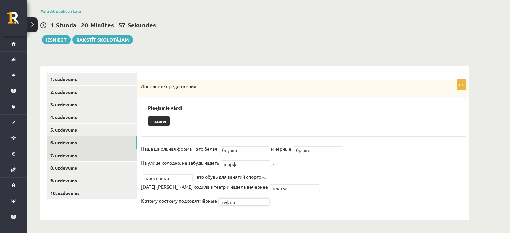
click at [77, 152] on link "7. uzdevums" at bounding box center [92, 155] width 90 height 12
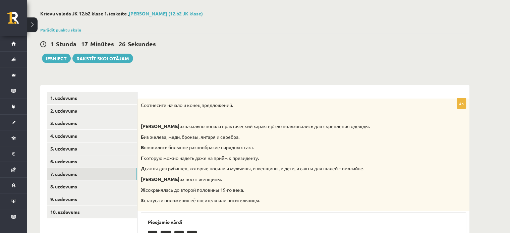
scroll to position [21, 0]
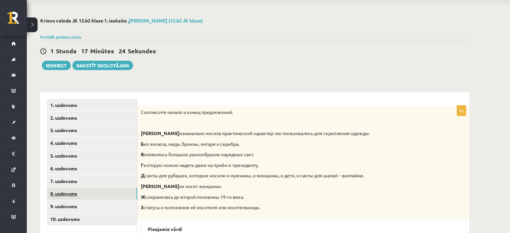
click at [56, 195] on link "8. uzdevums" at bounding box center [92, 193] width 90 height 12
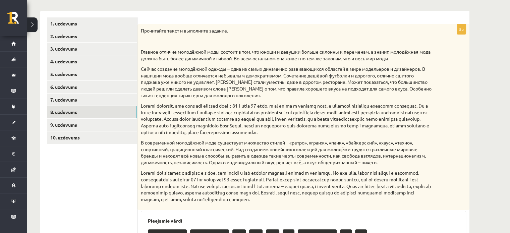
scroll to position [102, 0]
click at [139, 29] on div "Прочитайте текст и выполните задание. Главное отличие молодёжной моды состоит в…" at bounding box center [303, 118] width 332 height 186
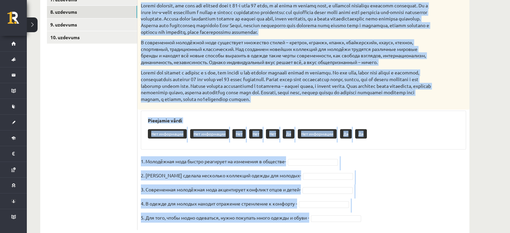
scroll to position [220, 0]
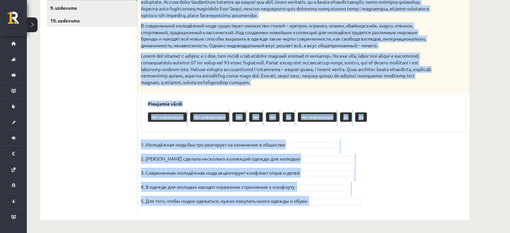
drag, startPoint x: 139, startPoint y: 29, endPoint x: 331, endPoint y: 200, distance: 257.2
click at [331, 200] on div "5p Прочитайте текст и выполните задание. Главное отличие молодёжной моды состои…" at bounding box center [303, 60] width 332 height 306
copy div "Прочитайте текст и выполните задание. Главное отличие молодёжной моды состоит в…"
click at [409, 129] on div "Pieejamie vārdi Нет информации Нет информации Нет Нет Нет Да Нет информации Да …" at bounding box center [303, 113] width 325 height 39
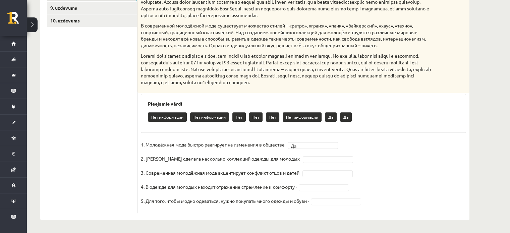
click at [307, 156] on div at bounding box center [328, 159] width 50 height 7
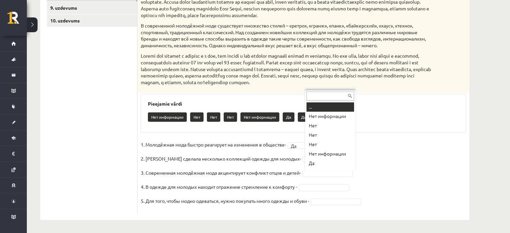
scroll to position [8, 0]
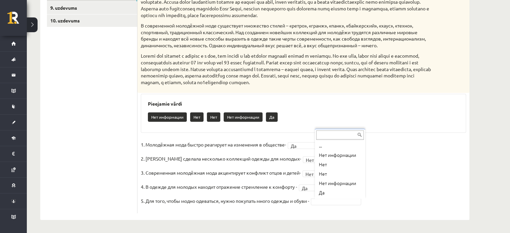
click at [315, 176] on ul "... Нет информации Нет Нет Нет информации Да" at bounding box center [339, 169] width 49 height 56
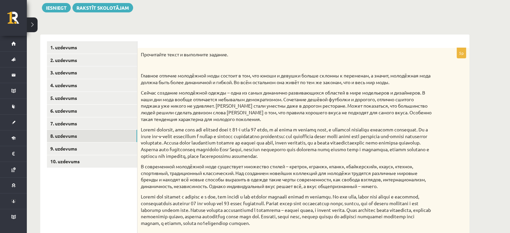
scroll to position [76, 0]
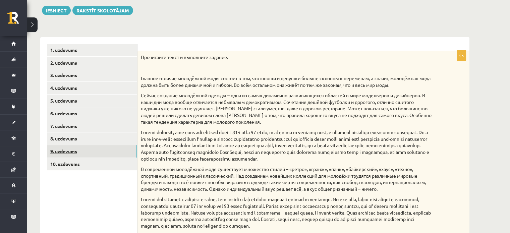
click at [116, 155] on link "9. uzdevums" at bounding box center [92, 151] width 90 height 12
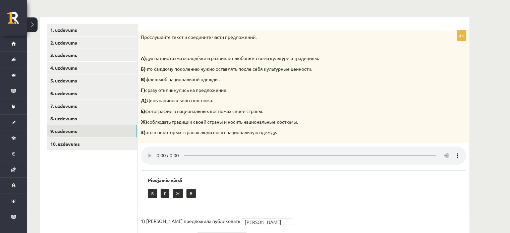
scroll to position [96, 0]
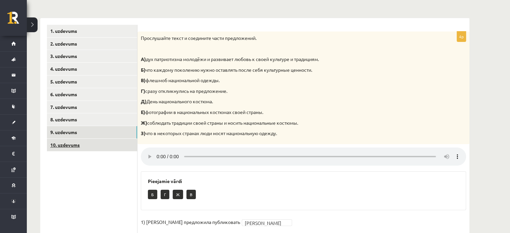
click at [92, 143] on link "10. uzdevums" at bounding box center [92, 145] width 90 height 12
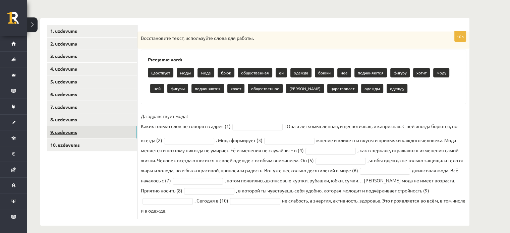
click at [68, 133] on link "9. uzdevums" at bounding box center [92, 132] width 90 height 12
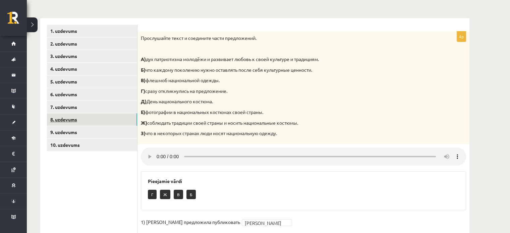
click at [73, 119] on link "8. uzdevums" at bounding box center [92, 119] width 90 height 12
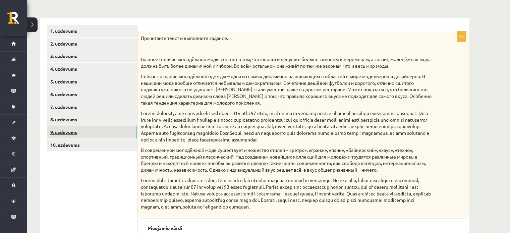
click at [75, 132] on link "9. uzdevums" at bounding box center [92, 132] width 90 height 12
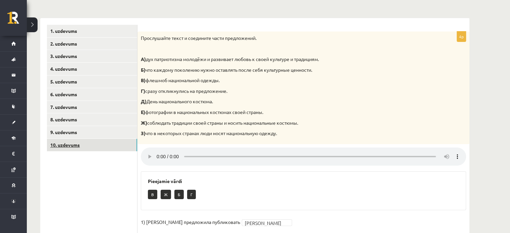
click at [65, 144] on link "10. uzdevums" at bounding box center [92, 145] width 90 height 12
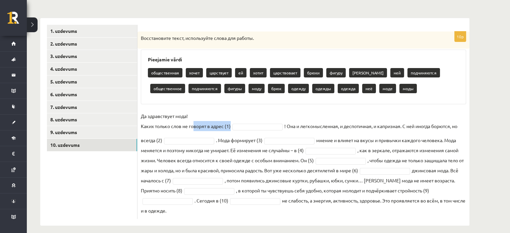
drag, startPoint x: 194, startPoint y: 122, endPoint x: 187, endPoint y: 130, distance: 10.2
click at [187, 130] on p "Да здравствует мода! Каких только слов не говорят в адрес (1)" at bounding box center [186, 121] width 90 height 20
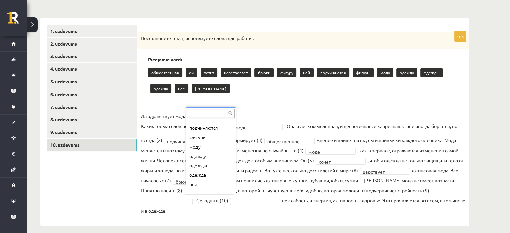
scroll to position [72, 0]
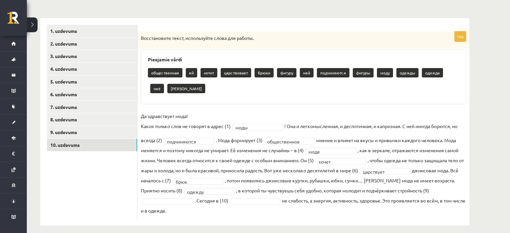
click at [177, 196] on fieldset "**********" at bounding box center [303, 163] width 325 height 105
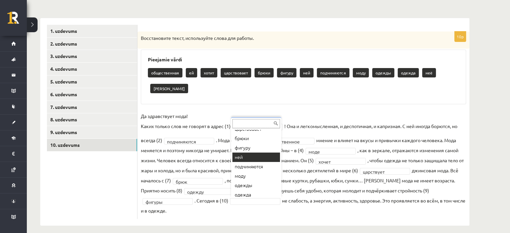
scroll to position [86, 0]
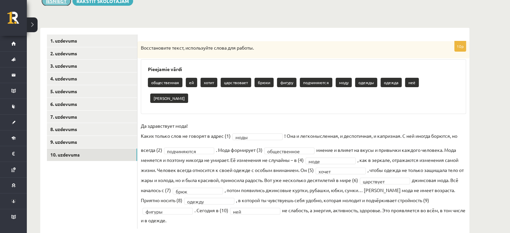
click at [57, 3] on button "Iesniegt" at bounding box center [56, 0] width 29 height 9
